Goal: Browse casually

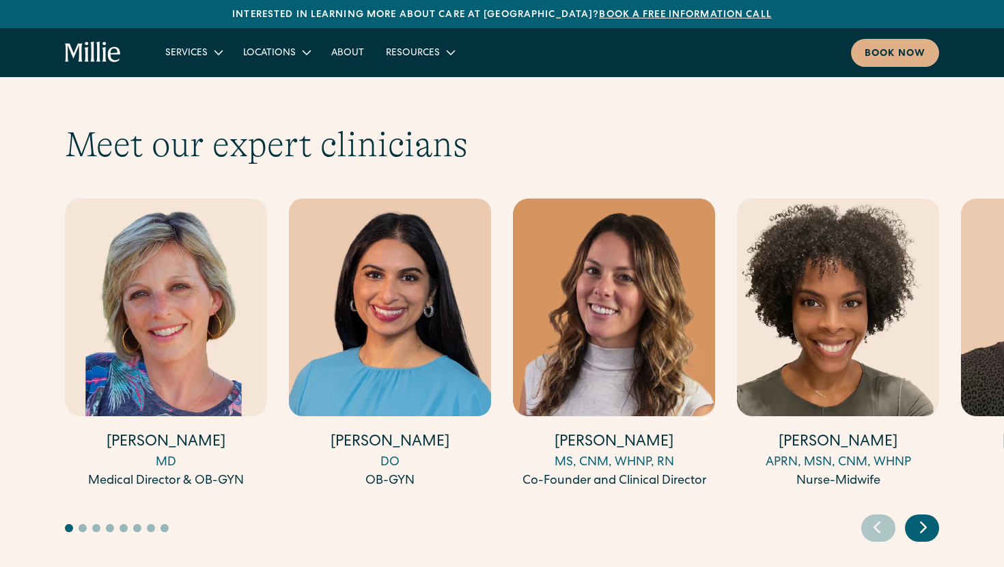
scroll to position [4185, 0]
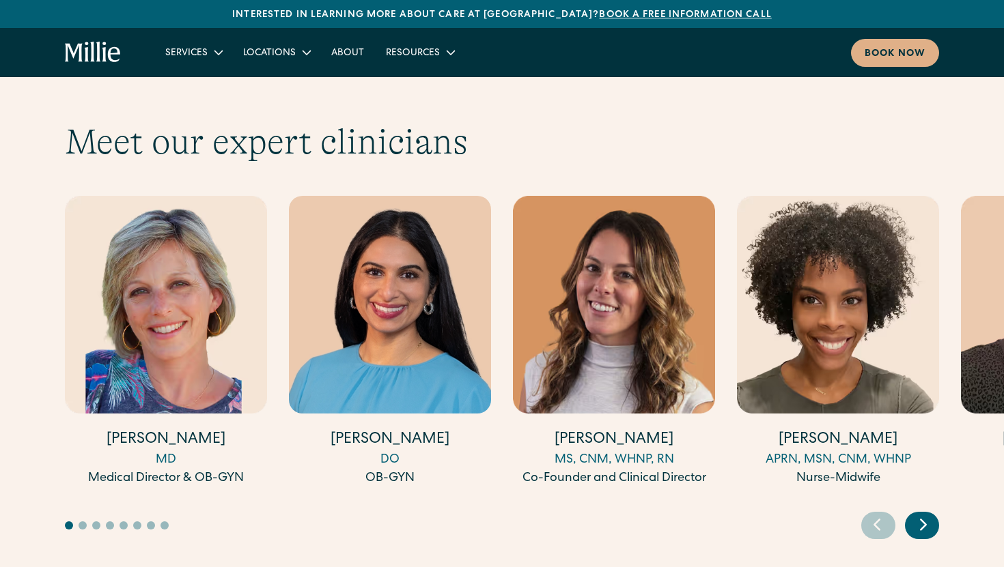
click at [927, 514] on icon "Next slide" at bounding box center [923, 524] width 20 height 21
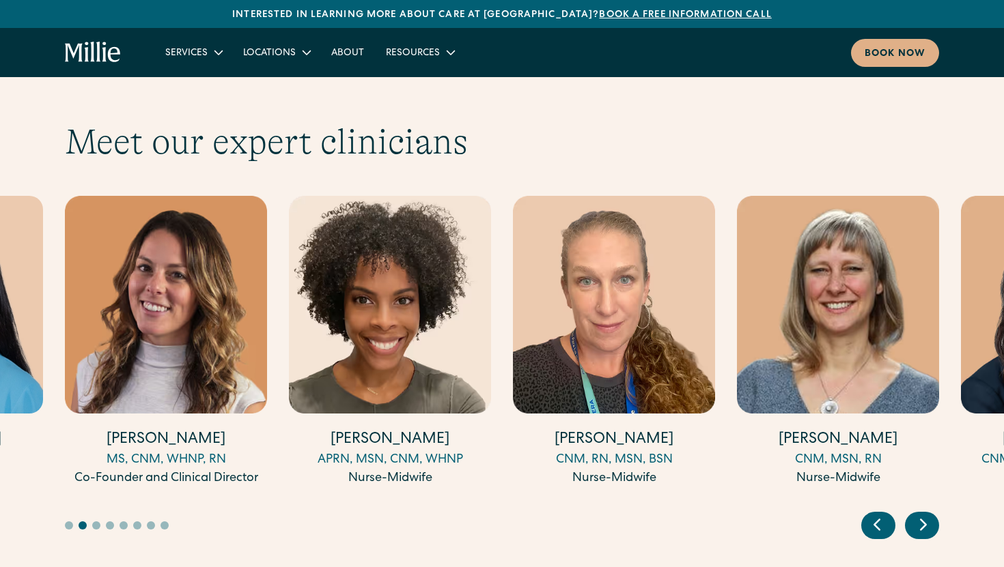
click at [927, 514] on icon "Next slide" at bounding box center [923, 524] width 20 height 21
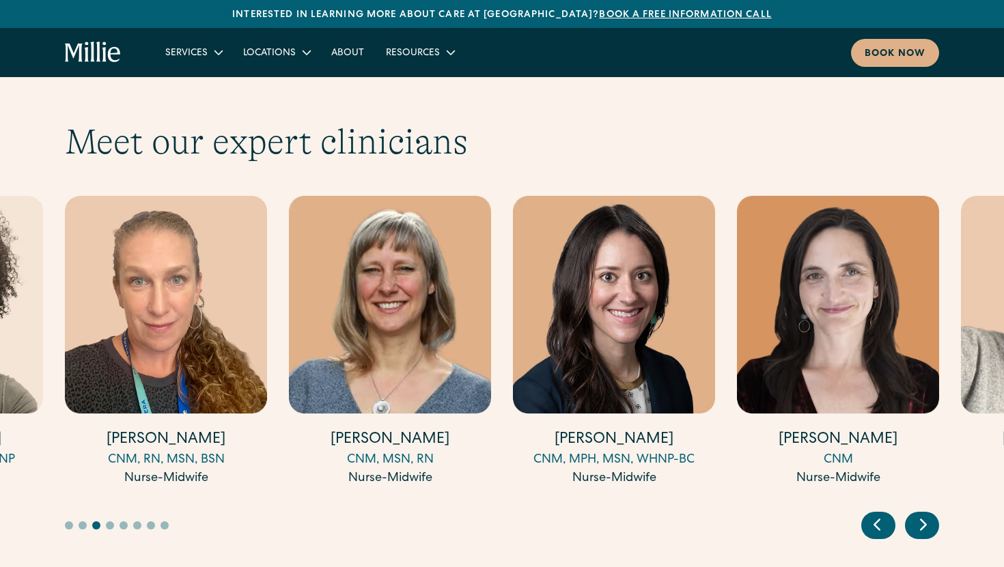
click at [927, 514] on icon "Next slide" at bounding box center [923, 524] width 20 height 21
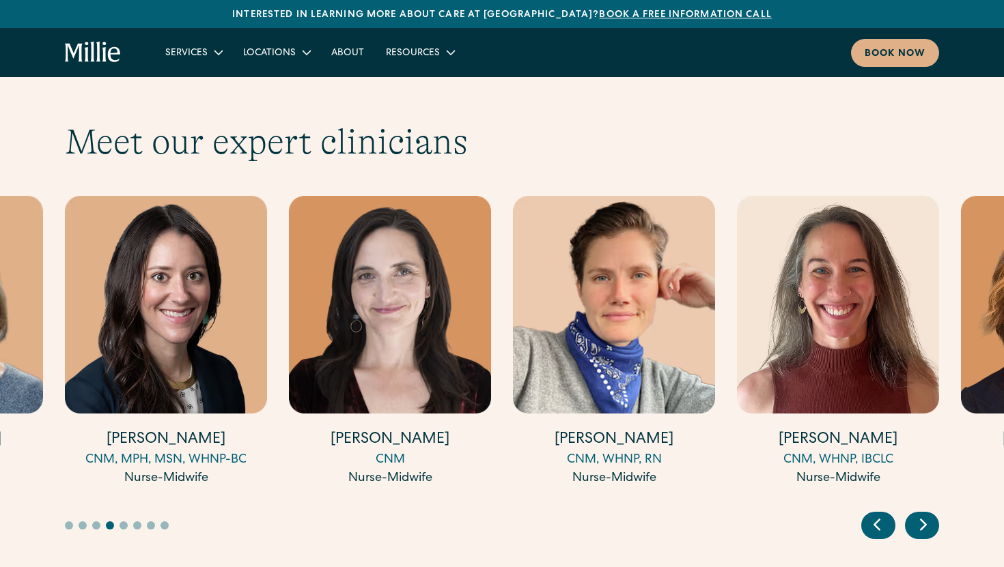
click at [924, 514] on icon "Next slide" at bounding box center [923, 524] width 20 height 21
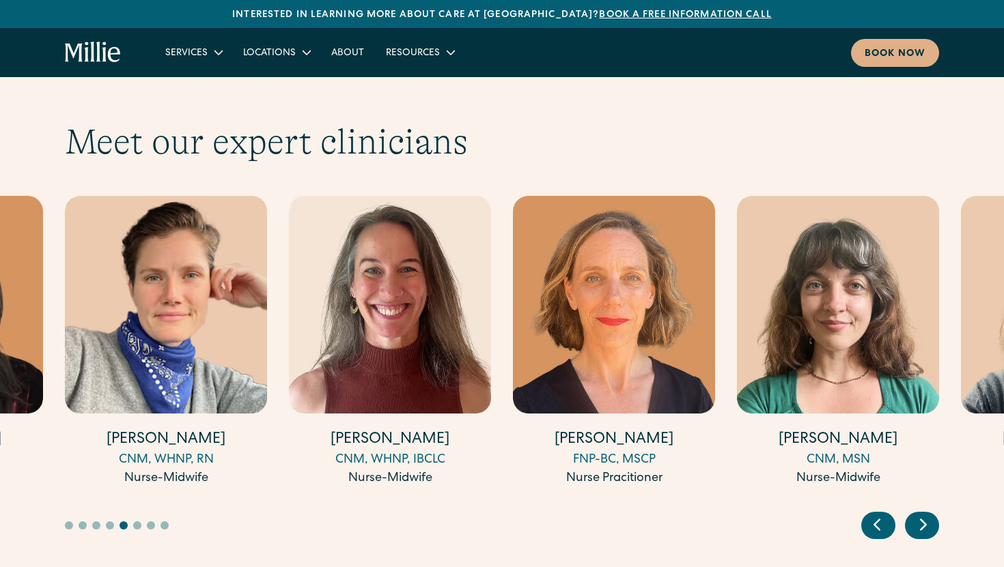
click at [924, 514] on icon "Next slide" at bounding box center [923, 524] width 20 height 21
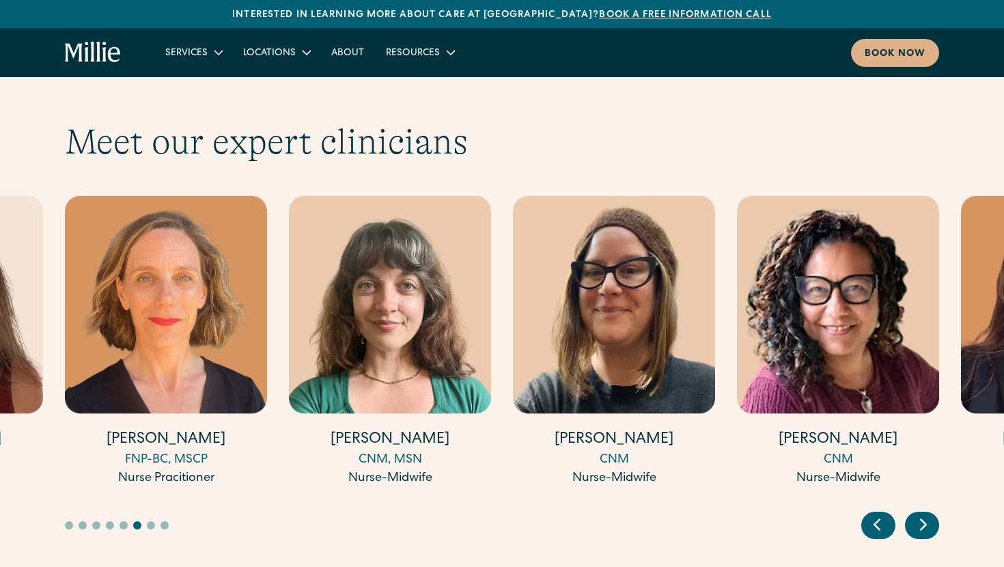
click at [924, 514] on icon "Next slide" at bounding box center [923, 524] width 20 height 21
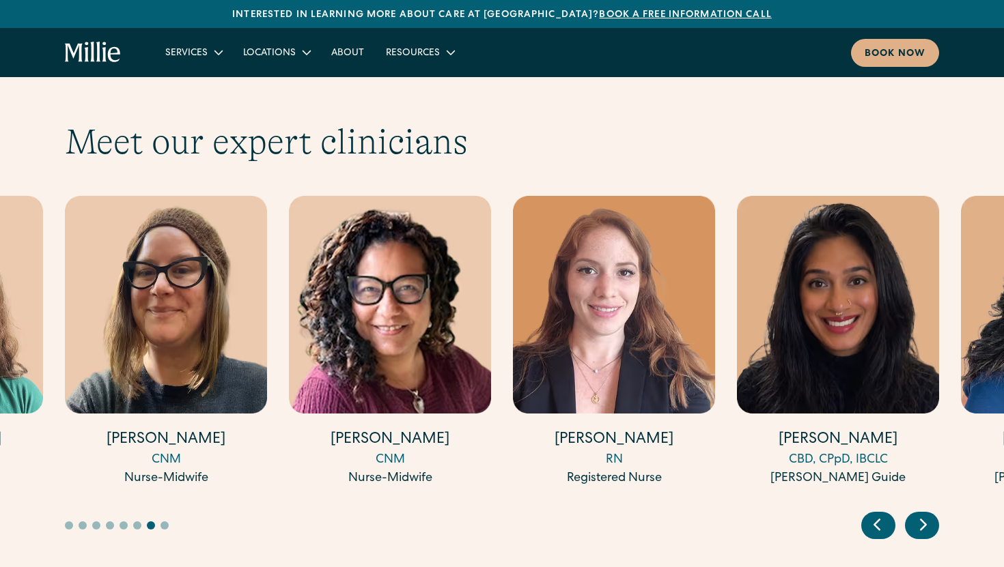
click at [924, 514] on icon "Next slide" at bounding box center [923, 524] width 20 height 21
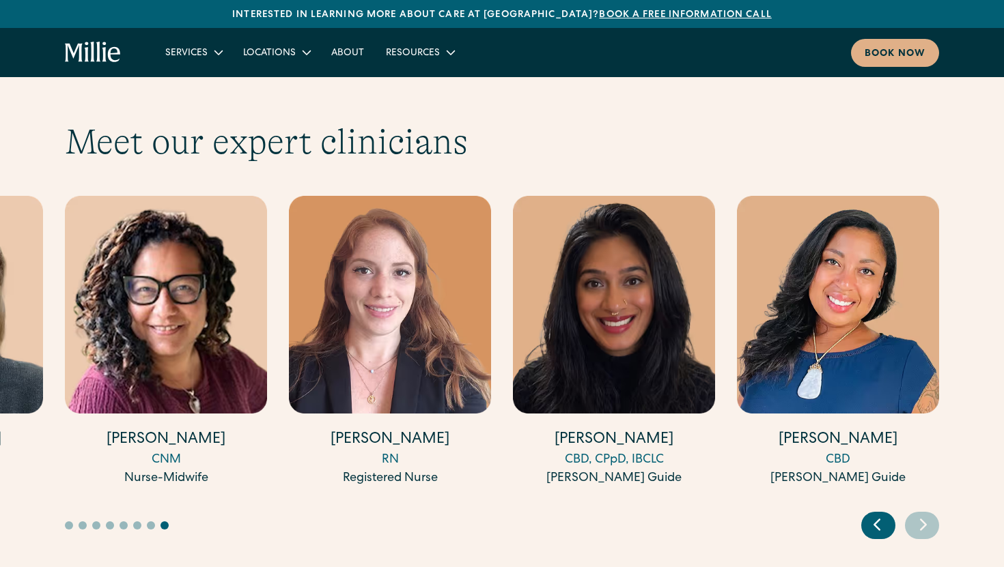
click at [924, 514] on icon "Next slide" at bounding box center [923, 524] width 20 height 21
